Goal: Task Accomplishment & Management: Use online tool/utility

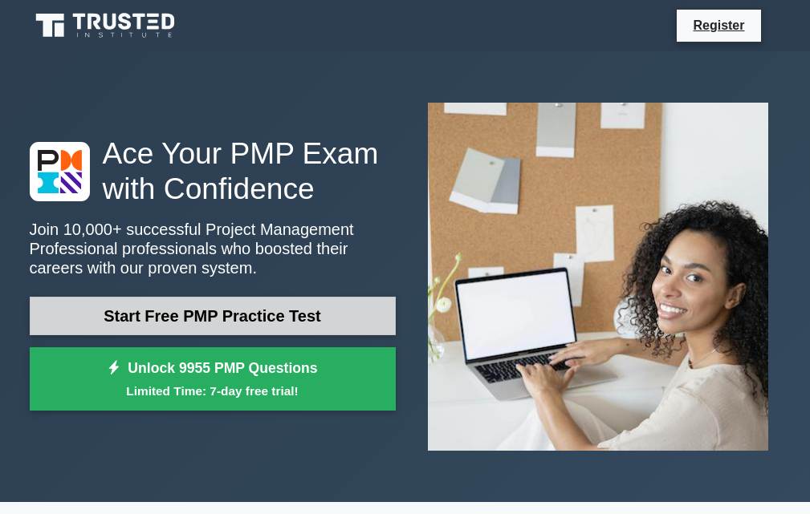
click at [209, 317] on link "Start Free PMP Practice Test" at bounding box center [213, 316] width 366 height 39
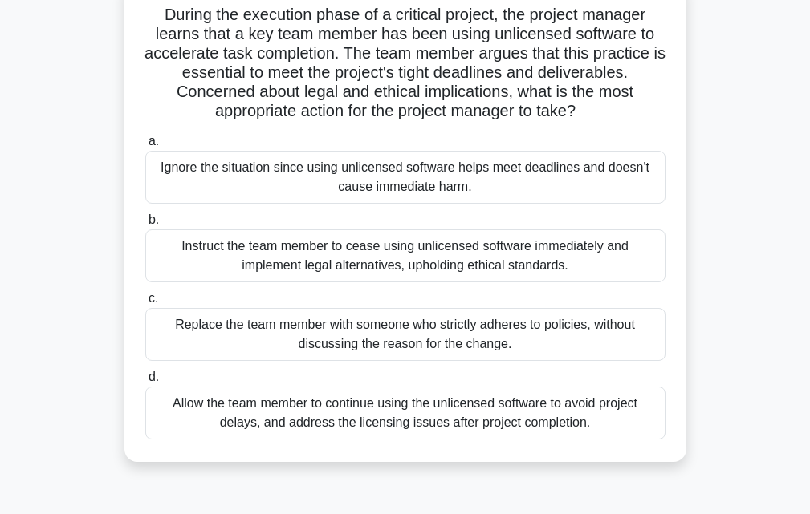
scroll to position [128, 0]
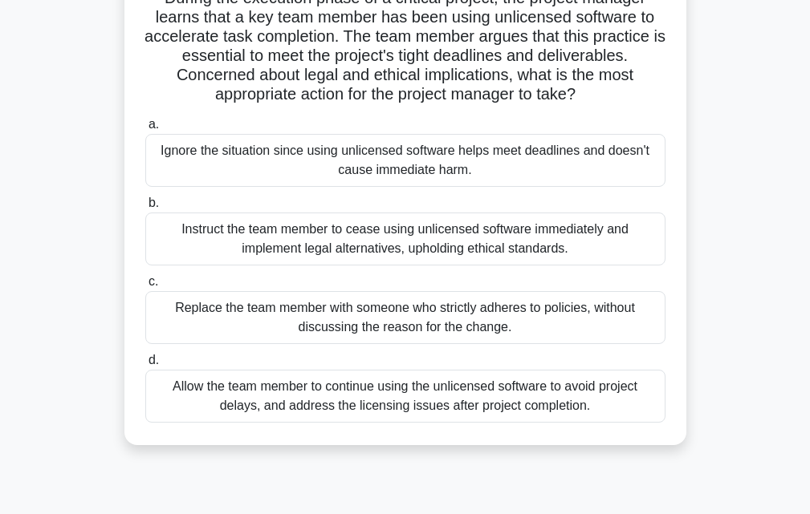
click at [156, 205] on span "b." at bounding box center [153, 203] width 10 height 14
click at [145, 205] on input "b. Instruct the team member to cease using unlicensed software immediately and …" at bounding box center [145, 203] width 0 height 10
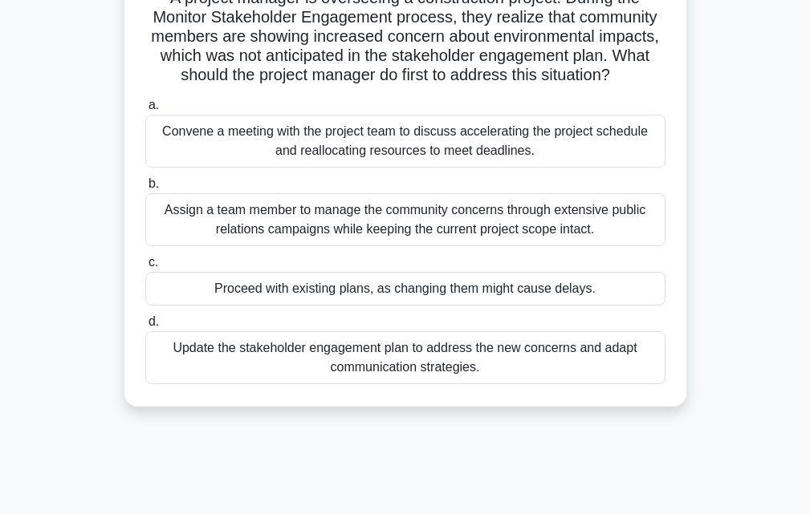
click at [197, 218] on div "Assign a team member to manage the community concerns through extensive public …" at bounding box center [405, 219] width 520 height 53
click at [145, 189] on input "b. Assign a team member to manage the community concerns through extensive publ…" at bounding box center [145, 184] width 0 height 10
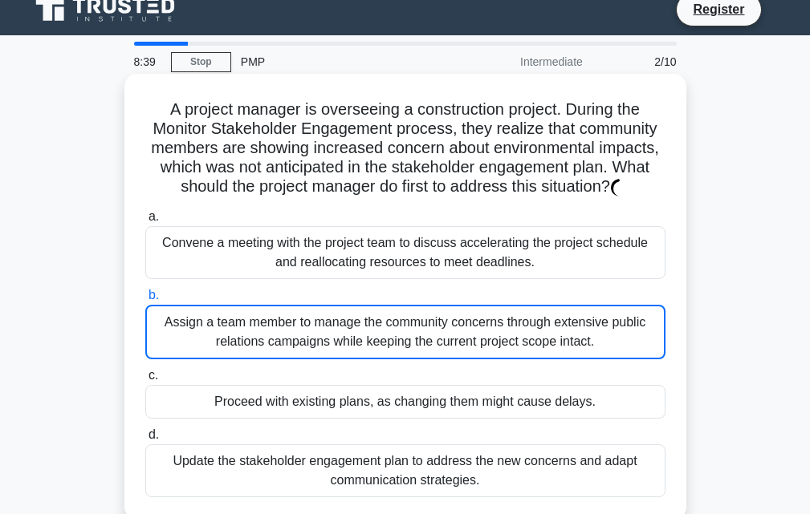
scroll to position [0, 0]
